Goal: Task Accomplishment & Management: Complete application form

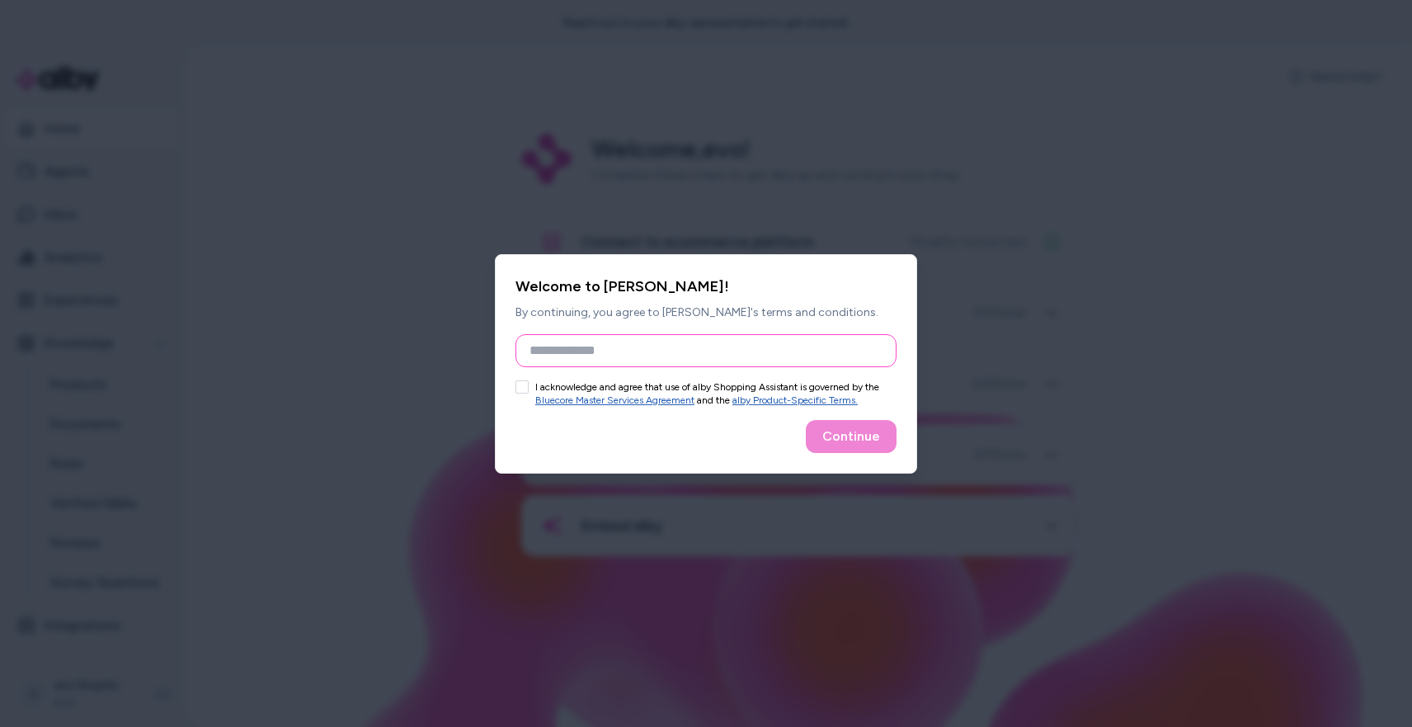
click at [584, 348] on input "Full Name" at bounding box center [705, 350] width 381 height 33
click at [650, 343] on input "Full Name" at bounding box center [705, 350] width 381 height 33
type input "******"
drag, startPoint x: 548, startPoint y: 393, endPoint x: 534, endPoint y: 389, distance: 14.4
click at [548, 393] on label "I acknowledge and agree that use of alby Shopping Assistant is governed by the …" at bounding box center [715, 393] width 361 height 26
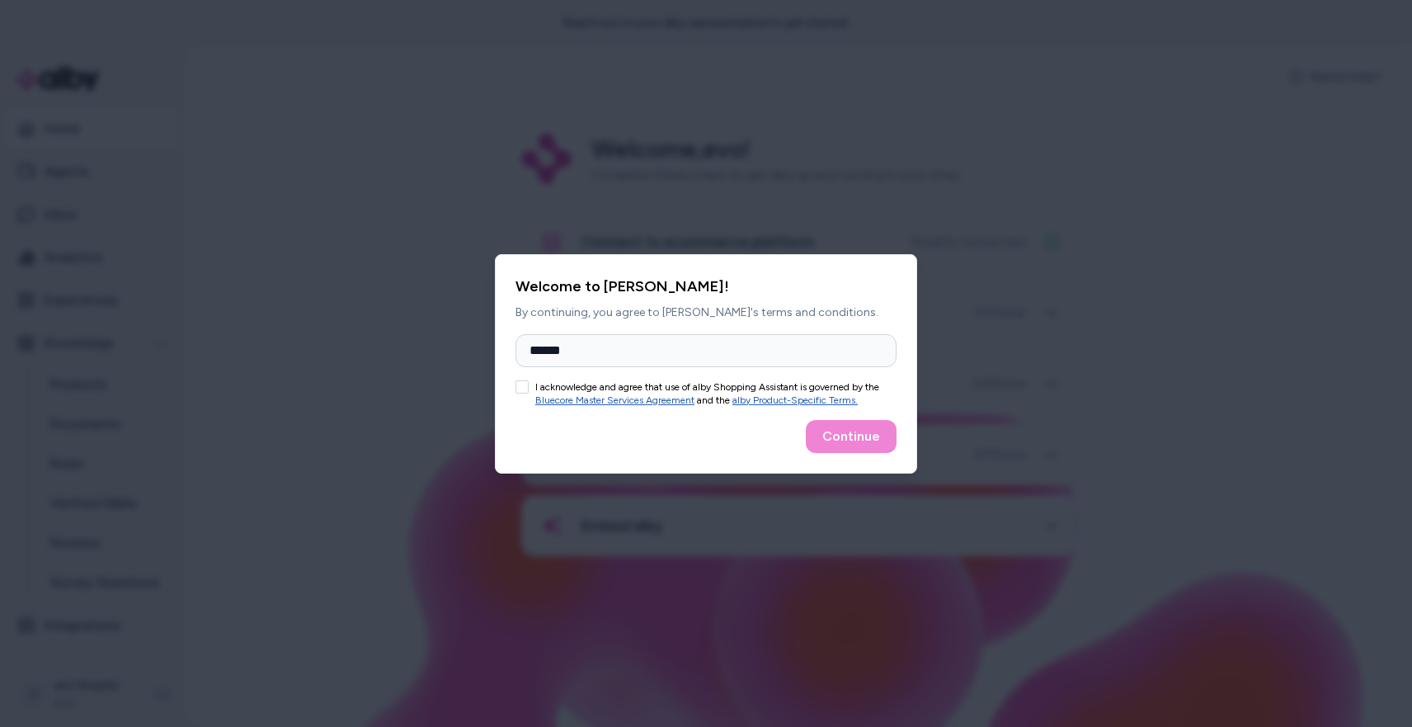
click at [529, 393] on button "I acknowledge and agree that use of alby Shopping Assistant is governed by the …" at bounding box center [521, 386] width 13 height 13
click at [856, 440] on button "Continue" at bounding box center [851, 436] width 91 height 33
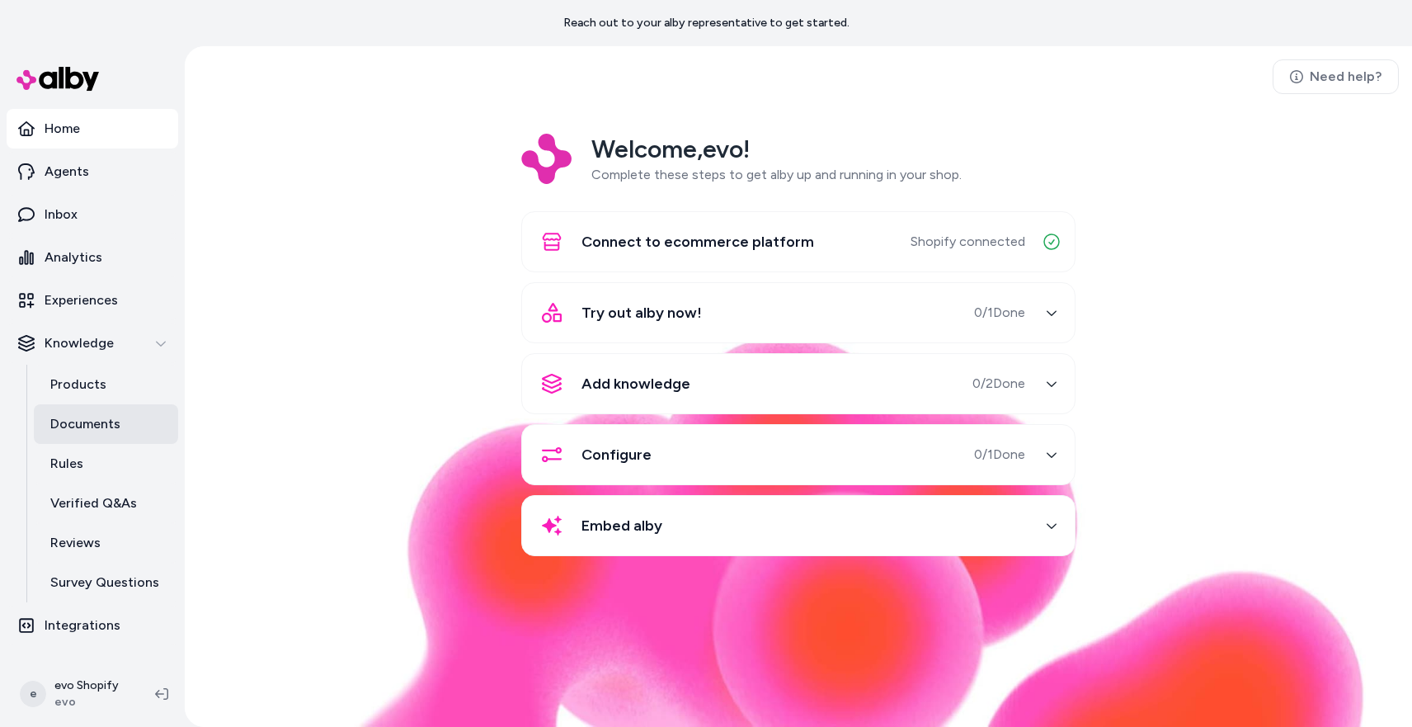
click at [106, 433] on p "Documents" at bounding box center [85, 424] width 70 height 20
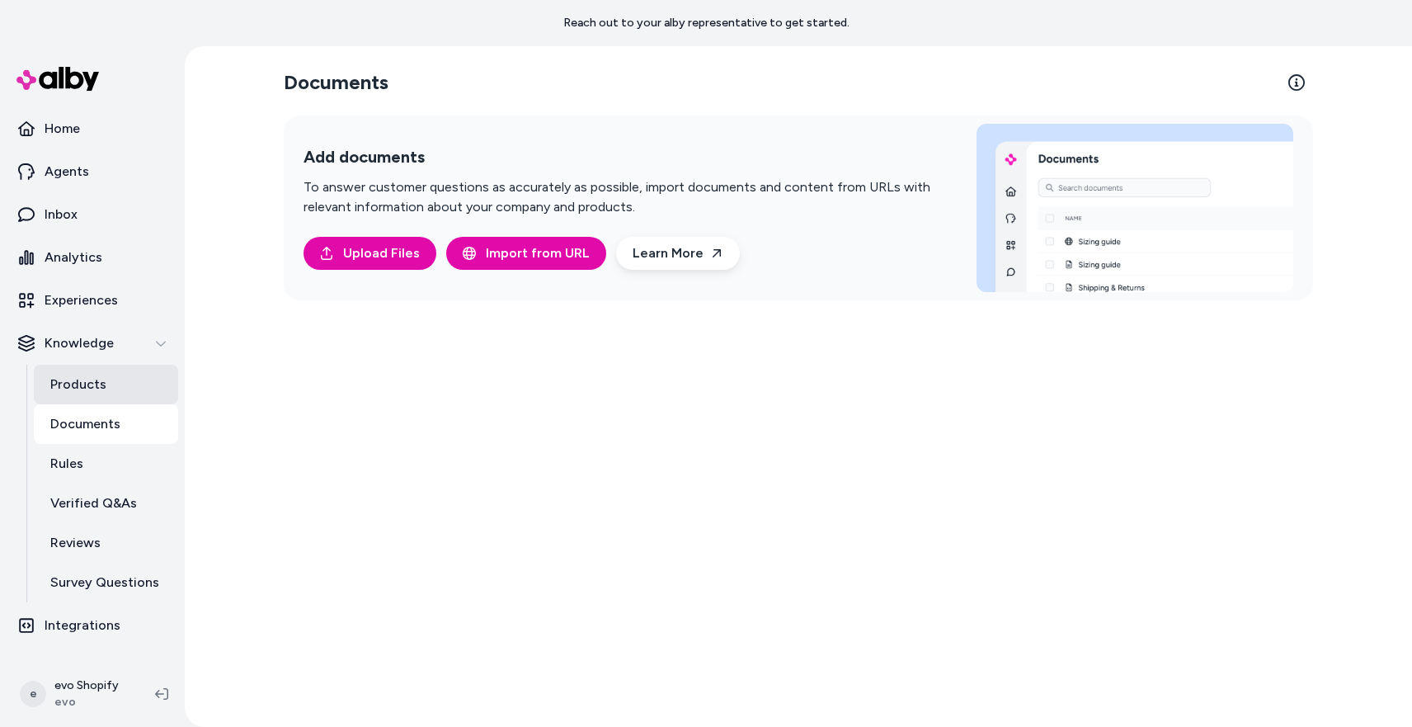
click at [98, 382] on p "Products" at bounding box center [78, 384] width 56 height 20
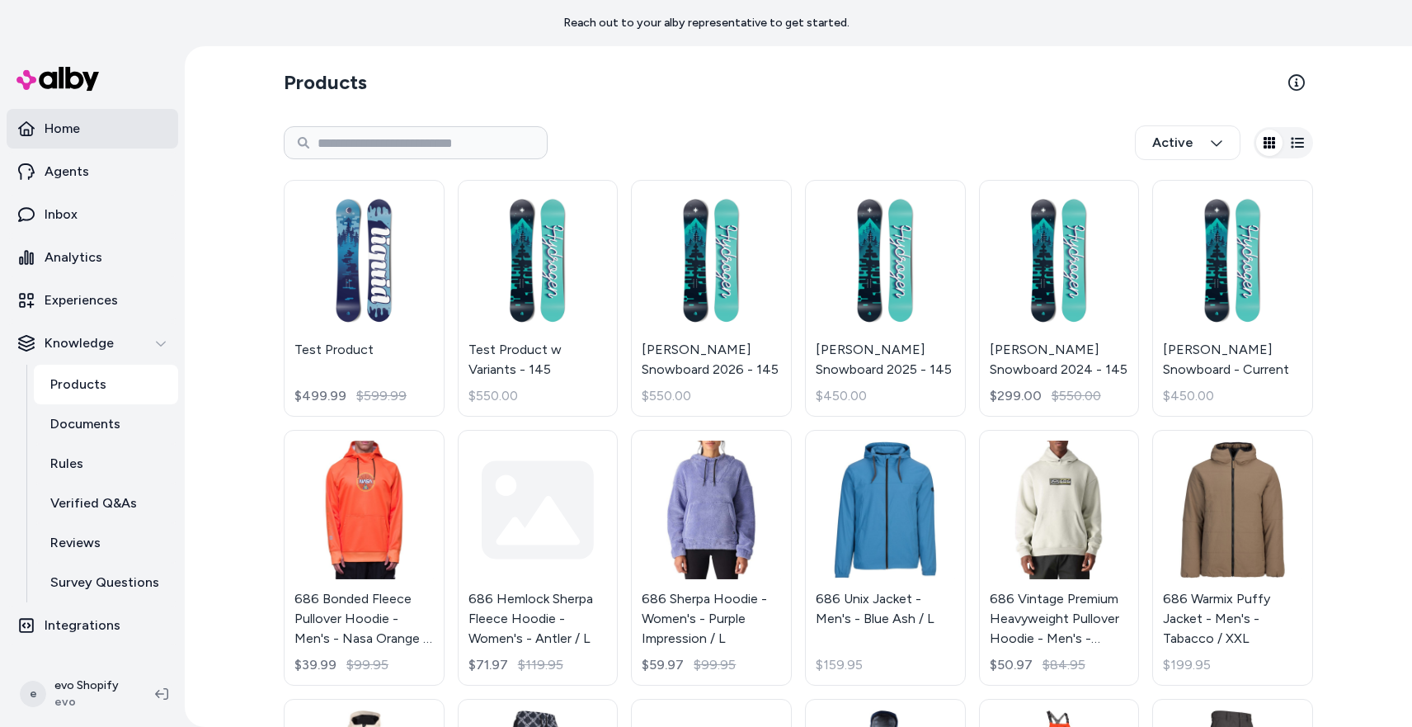
click at [96, 124] on link "Home" at bounding box center [93, 129] width 172 height 40
